Goal: Navigation & Orientation: Find specific page/section

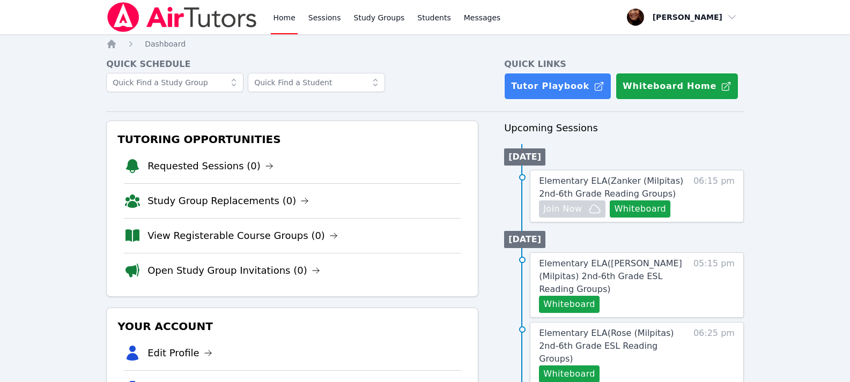
click at [283, 19] on link "Home" at bounding box center [284, 17] width 26 height 34
click at [311, 269] on icon at bounding box center [315, 270] width 9 height 9
